Goal: Check status: Check status

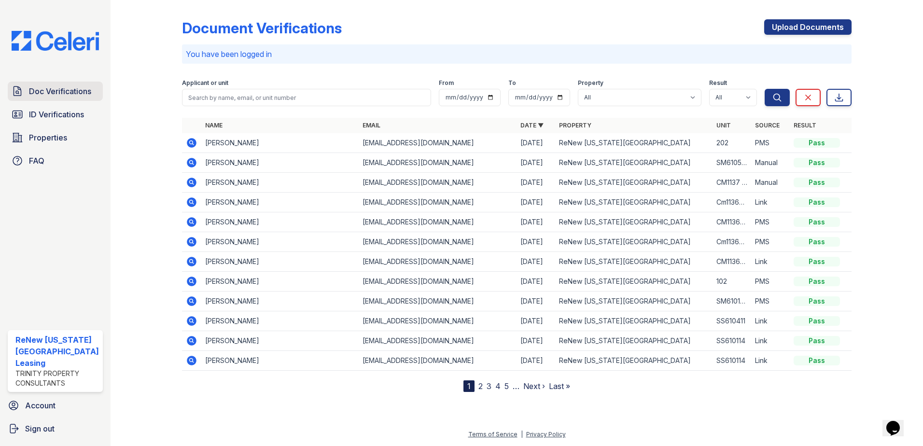
click at [56, 92] on span "Doc Verifications" at bounding box center [60, 91] width 62 height 12
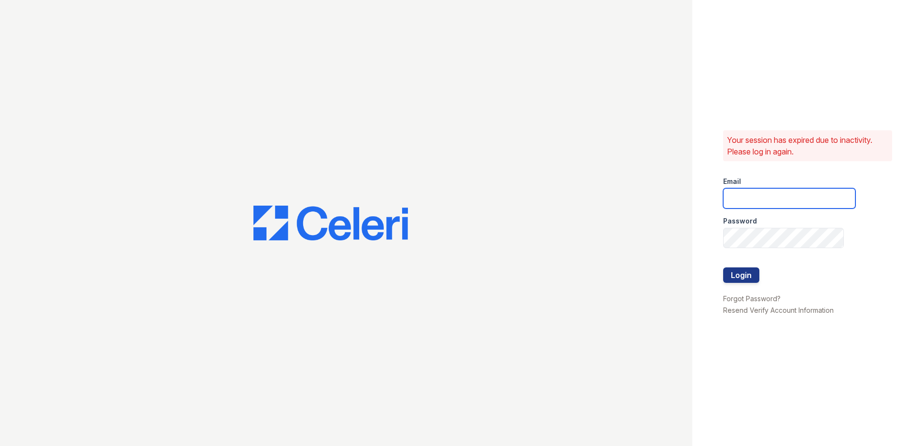
type input "renewvirginiabeach@trinity-pm.com"
click at [739, 269] on button "Login" at bounding box center [741, 274] width 36 height 15
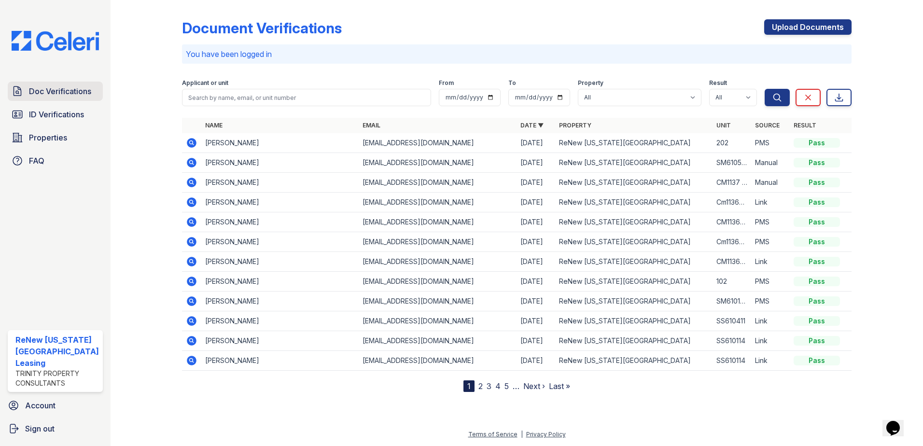
click at [56, 93] on span "Doc Verifications" at bounding box center [60, 91] width 62 height 12
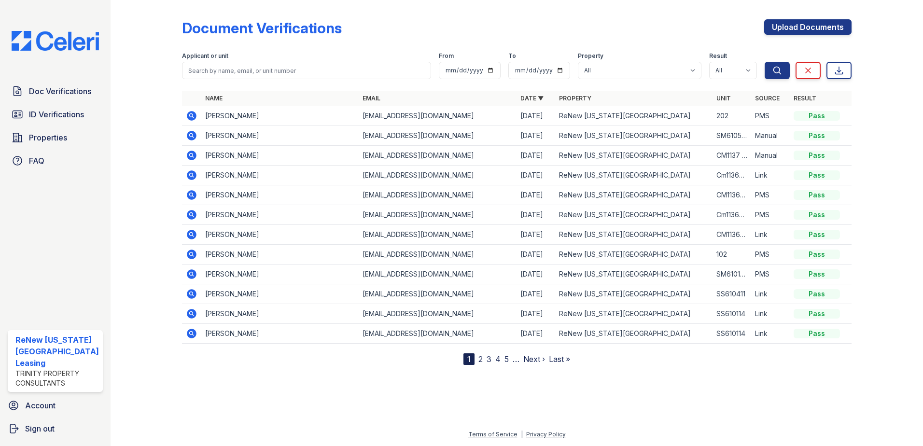
click at [234, 97] on th "Name" at bounding box center [280, 98] width 158 height 15
click at [236, 78] on input "search" at bounding box center [307, 70] width 250 height 17
type input "cordell"
click at [765, 62] on button "Search" at bounding box center [777, 70] width 25 height 17
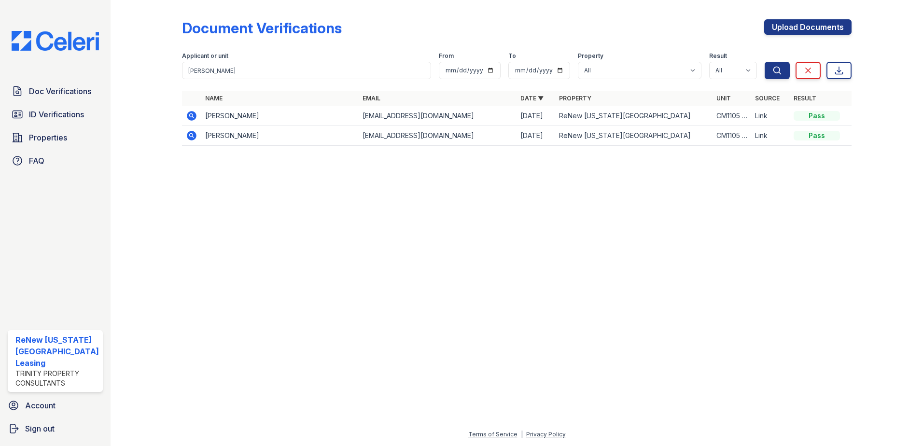
click at [190, 133] on icon at bounding box center [192, 136] width 12 height 12
click at [190, 114] on icon at bounding box center [192, 116] width 12 height 12
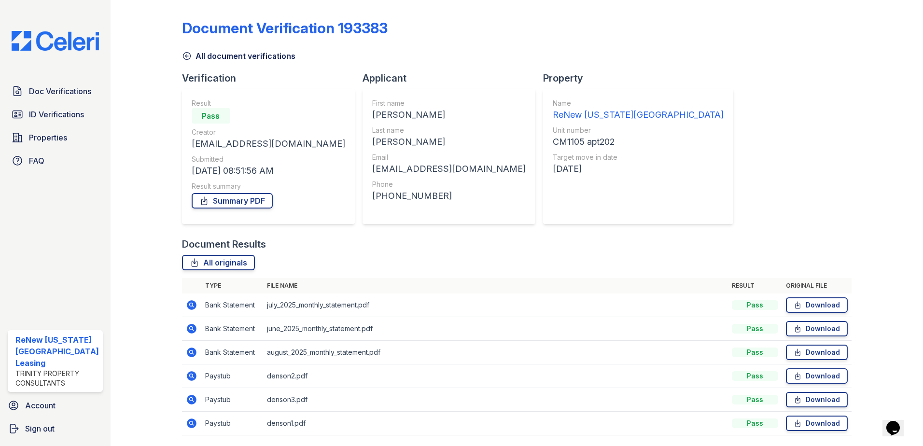
click at [190, 375] on icon at bounding box center [191, 375] width 2 height 2
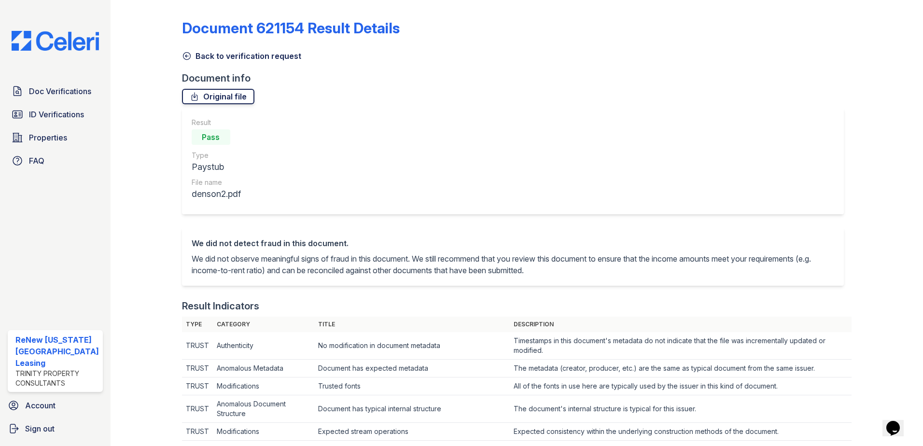
click at [223, 94] on link "Original file" at bounding box center [218, 96] width 72 height 15
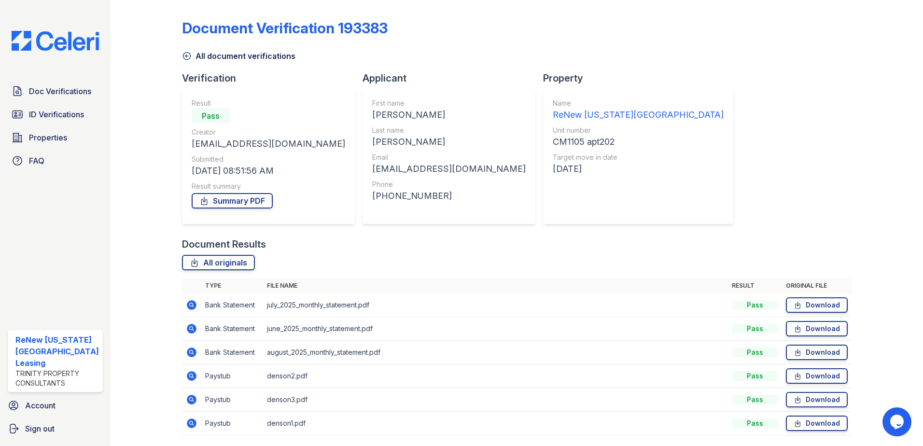
click at [188, 396] on icon at bounding box center [192, 400] width 10 height 10
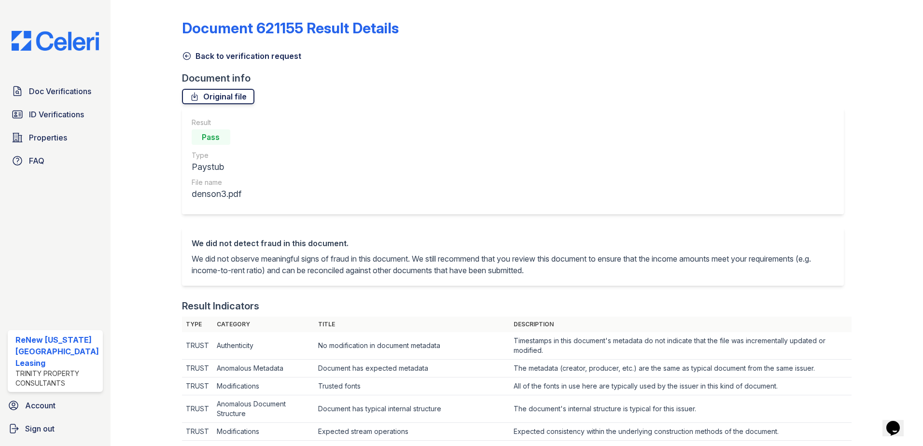
click at [206, 97] on link "Original file" at bounding box center [218, 96] width 72 height 15
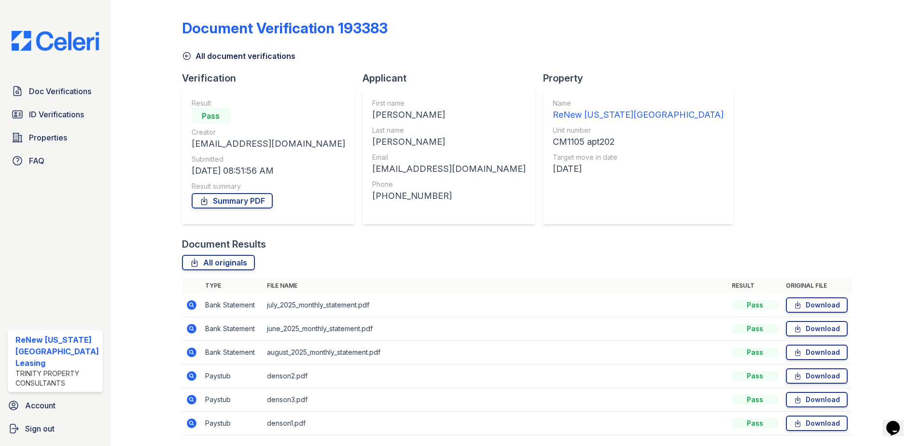
click at [191, 424] on icon at bounding box center [192, 424] width 12 height 12
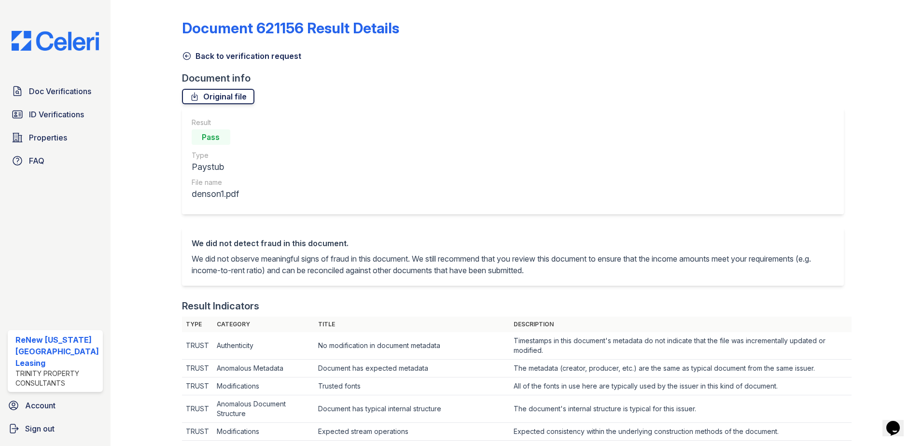
click at [213, 96] on link "Original file" at bounding box center [218, 96] width 72 height 15
click at [45, 113] on span "ID Verifications" at bounding box center [56, 115] width 55 height 12
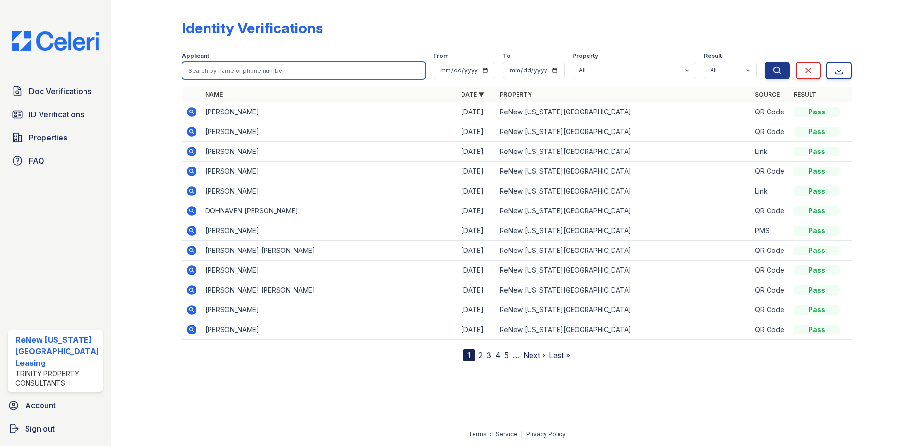
click at [368, 74] on input "search" at bounding box center [304, 70] width 244 height 17
type input "victoria"
click at [765, 62] on button "Search" at bounding box center [777, 70] width 25 height 17
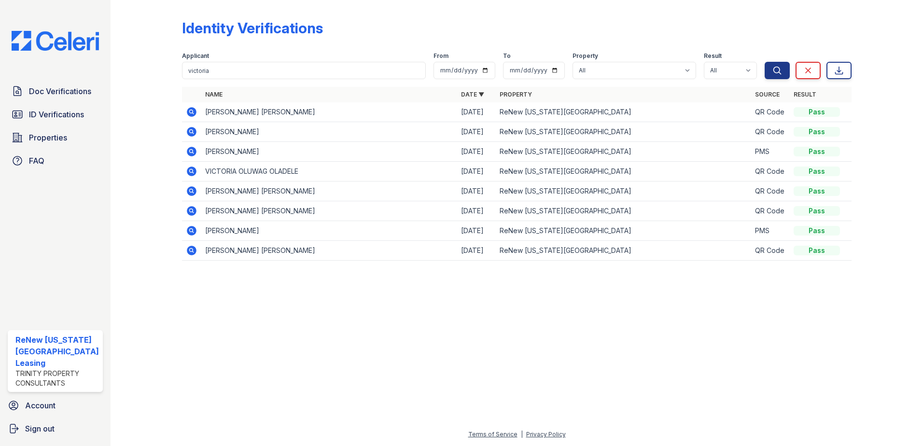
click at [190, 112] on icon at bounding box center [191, 111] width 2 height 2
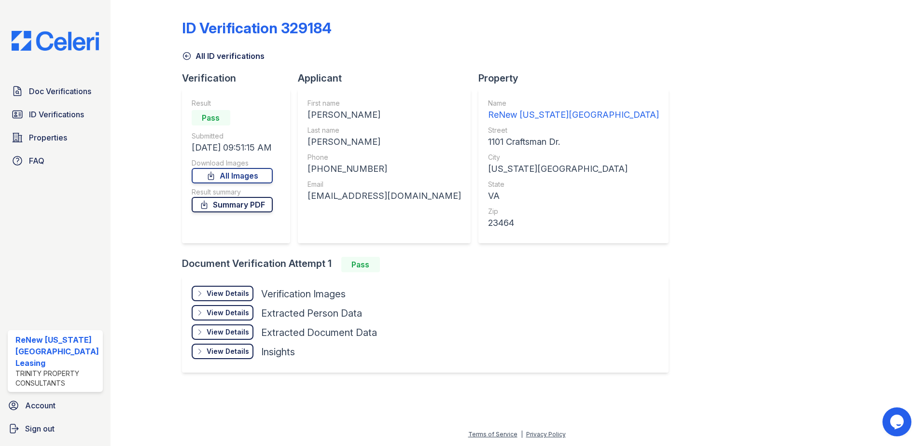
click at [232, 206] on link "Summary PDF" at bounding box center [232, 204] width 81 height 15
click at [240, 172] on link "All Images" at bounding box center [232, 175] width 81 height 15
click at [242, 203] on link "Summary PDF" at bounding box center [232, 204] width 81 height 15
